Goal: Check status: Check status

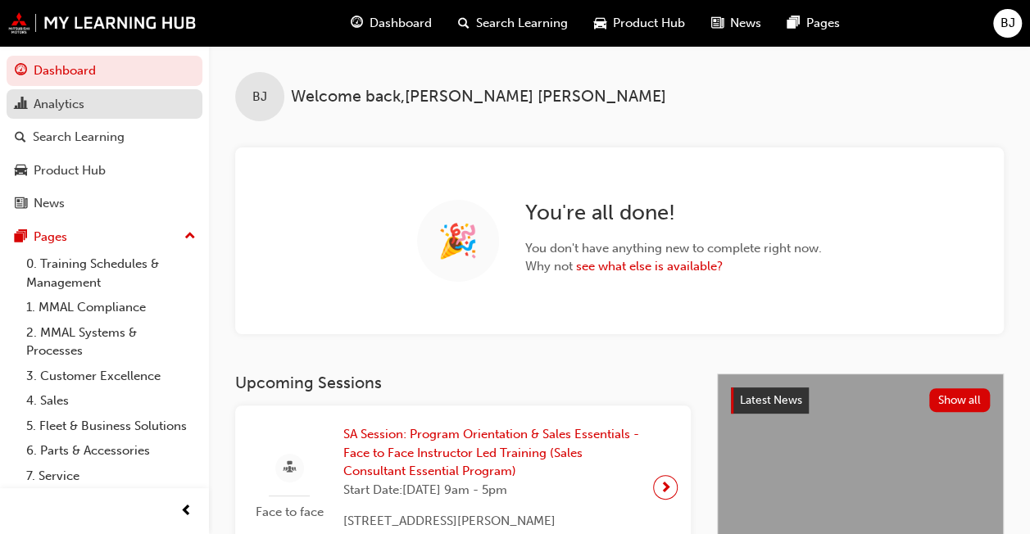
click at [90, 100] on div "Analytics" at bounding box center [105, 104] width 180 height 20
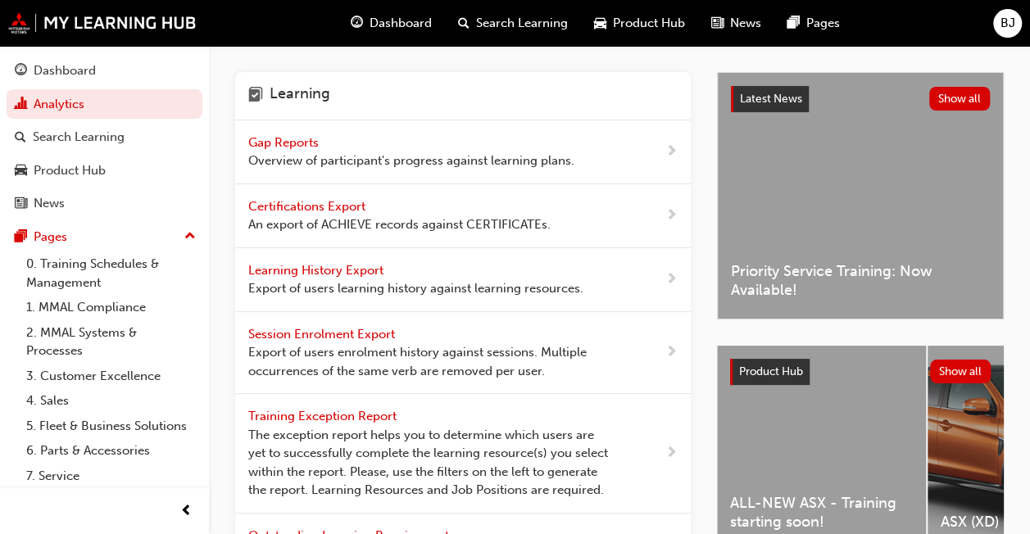
click at [267, 142] on span "Gap Reports" at bounding box center [285, 142] width 74 height 15
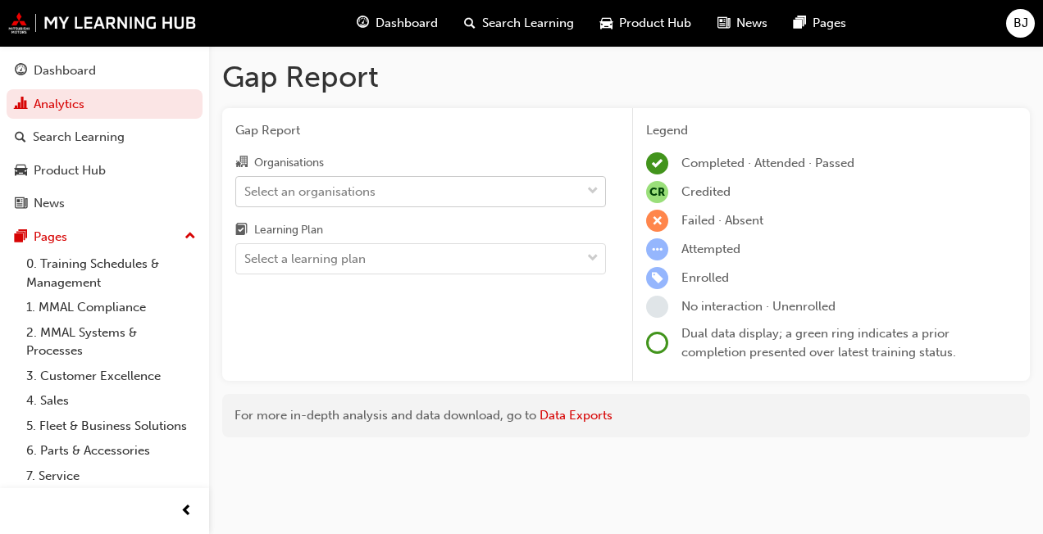
click at [290, 190] on div "Select an organisations" at bounding box center [309, 191] width 131 height 19
click at [246, 190] on input "Organisations Select an organisations" at bounding box center [245, 191] width 2 height 14
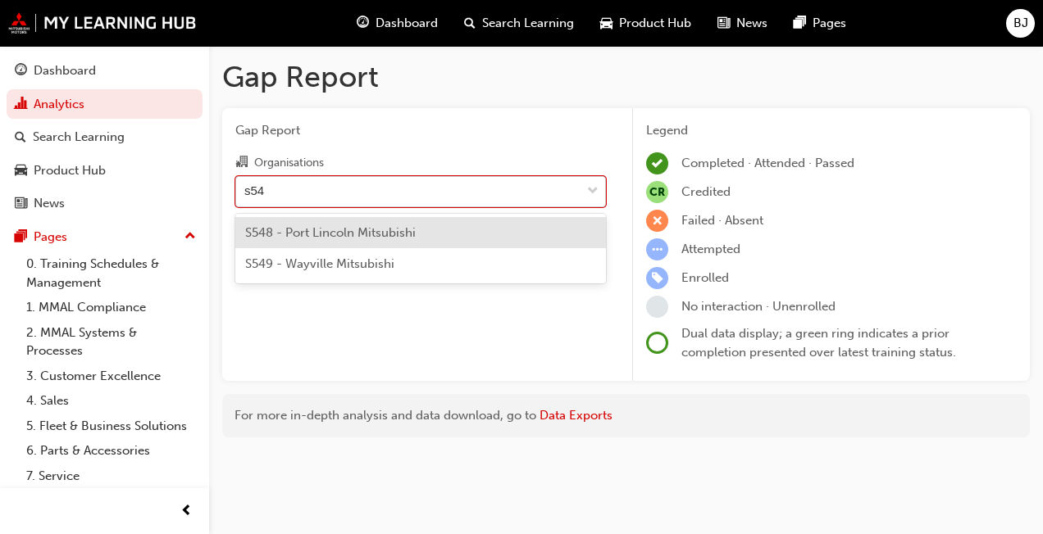
type input "s549"
click at [343, 225] on span "S549 - Wayville Mitsubishi" at bounding box center [319, 232] width 149 height 15
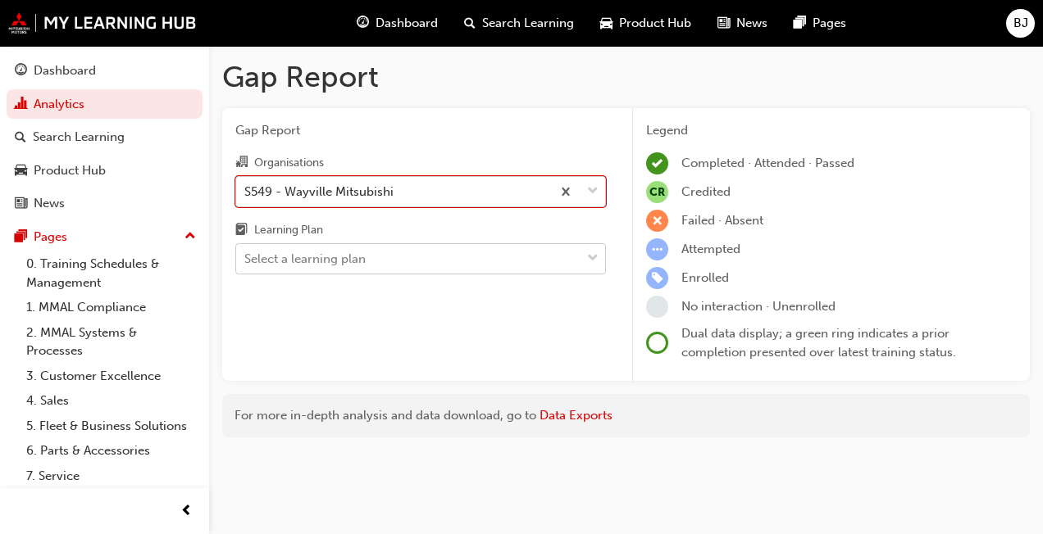
click at [464, 263] on div "Select a learning plan" at bounding box center [408, 259] width 344 height 29
click at [246, 263] on input "Learning Plan Select a learning plan" at bounding box center [245, 259] width 2 height 14
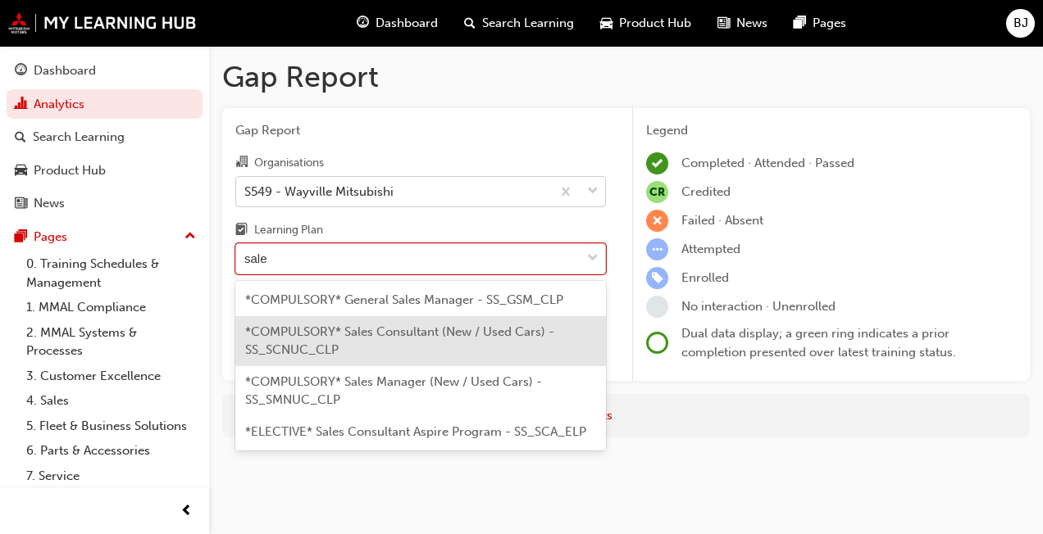
type input "sales"
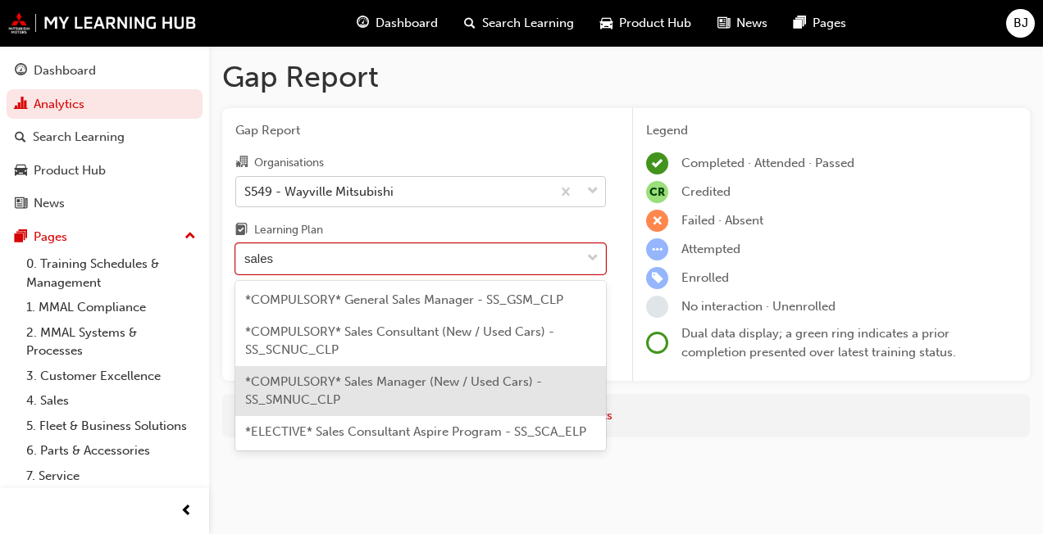
click at [434, 392] on div "*COMPULSORY* Sales Manager (New / Used Cars) - SS_SMNUC_CLP" at bounding box center [420, 391] width 371 height 50
